Goal: Find specific page/section: Find specific page/section

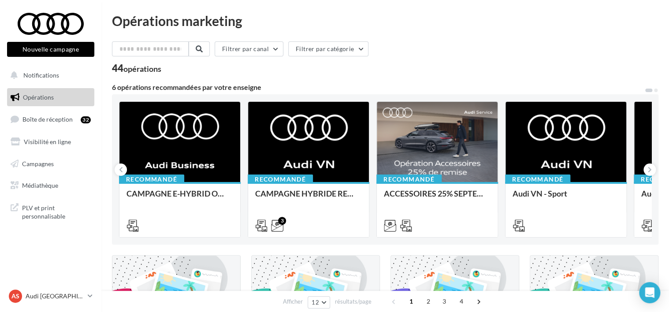
click at [401, 74] on div "44 opérations" at bounding box center [385, 68] width 547 height 11
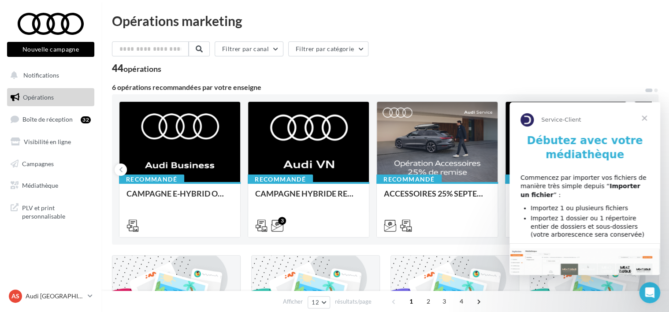
click at [647, 117] on span "Fermer" at bounding box center [645, 118] width 32 height 32
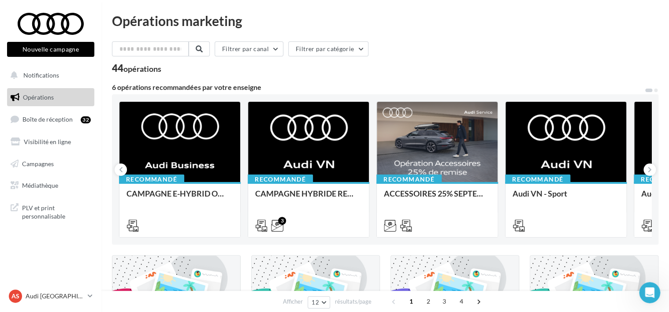
drag, startPoint x: 550, startPoint y: 45, endPoint x: 543, endPoint y: 60, distance: 16.0
click at [548, 46] on div "Filtrer par canal Filtrer par catégorie" at bounding box center [385, 50] width 547 height 19
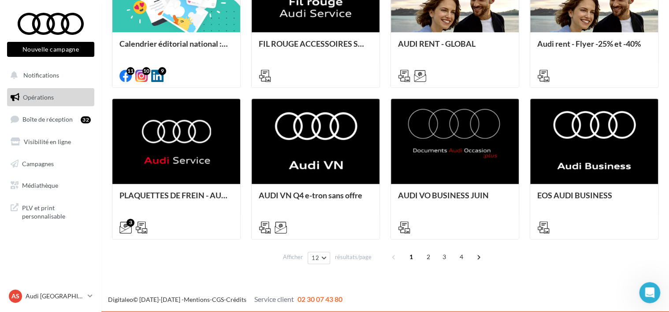
scroll to position [460, 0]
click at [46, 120] on span "Boîte de réception" at bounding box center [47, 119] width 50 height 7
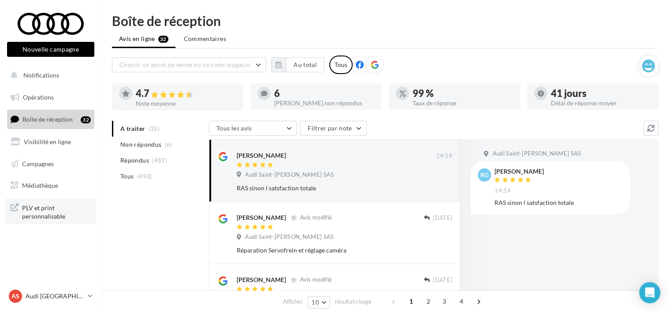
click at [37, 205] on span "PLV et print personnalisable" at bounding box center [56, 211] width 69 height 19
